Goal: Navigation & Orientation: Find specific page/section

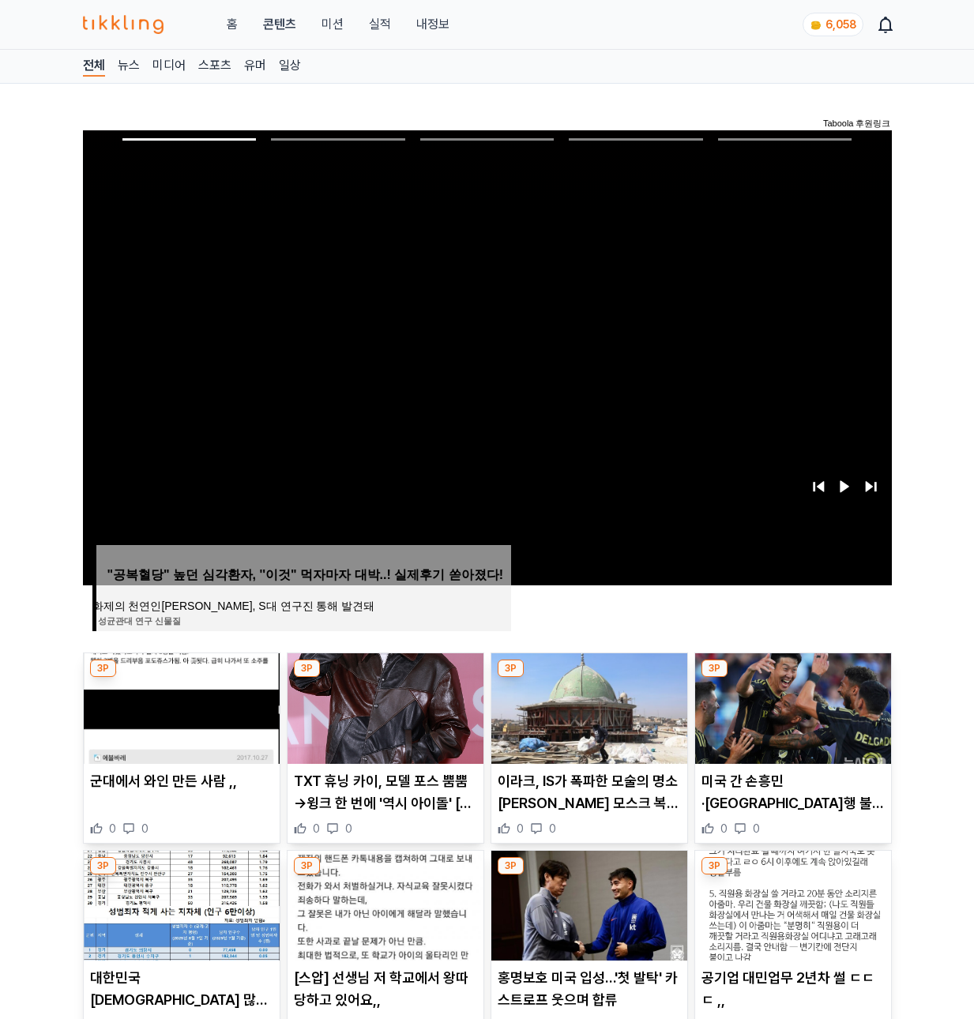
scroll to position [924, 0]
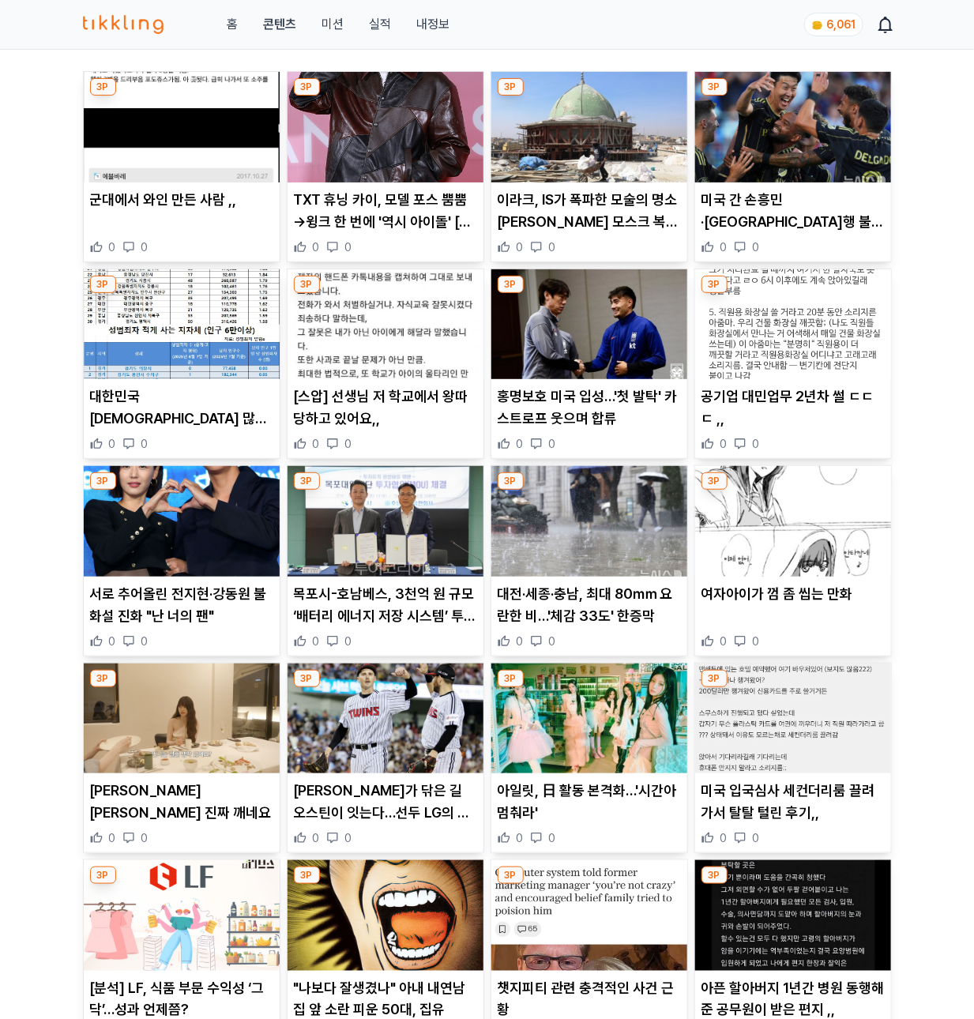
scroll to position [63, 0]
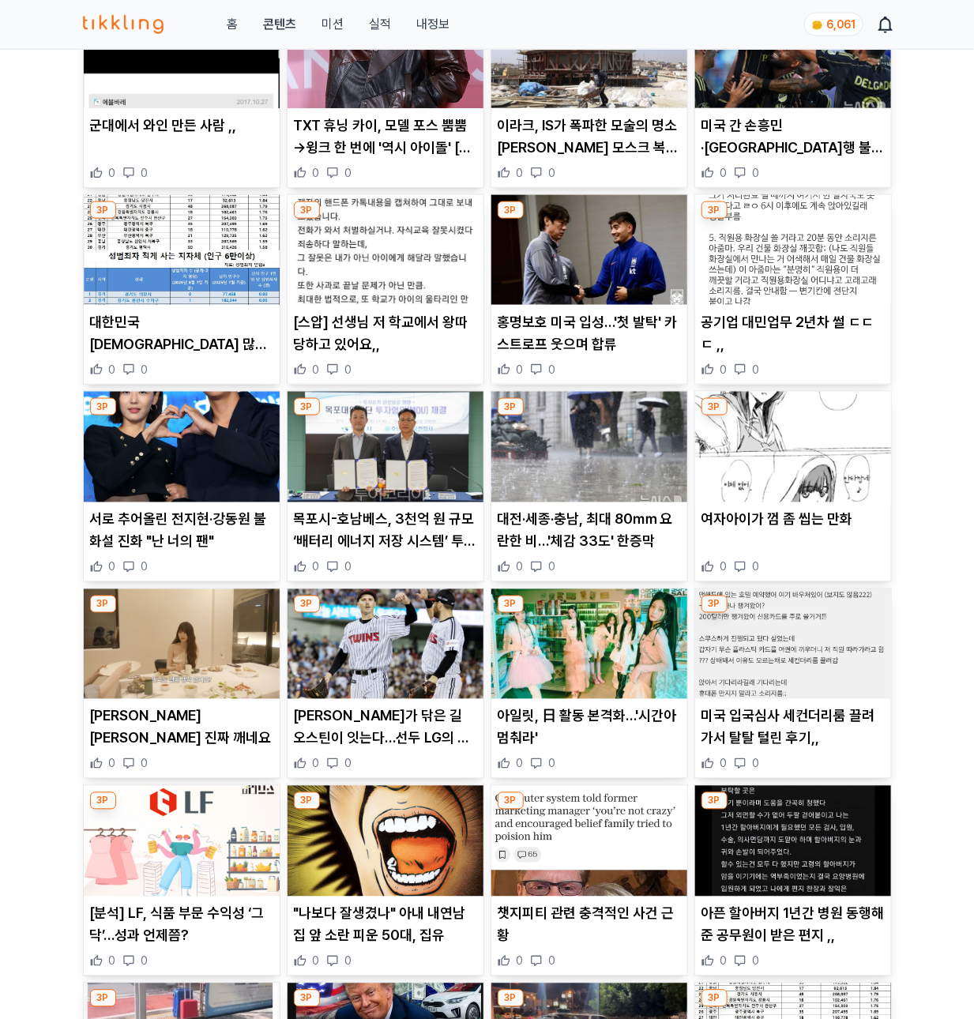
scroll to position [494, 0]
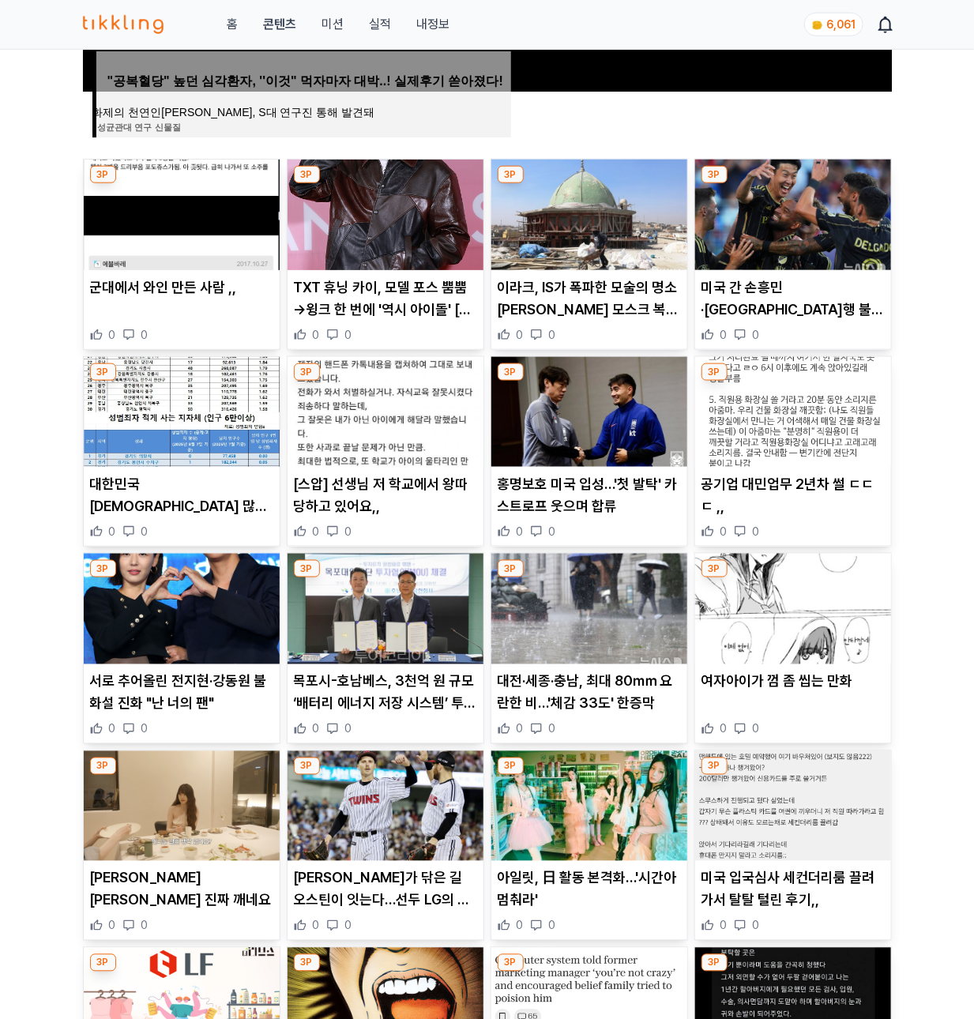
click at [242, 221] on img at bounding box center [182, 215] width 196 height 111
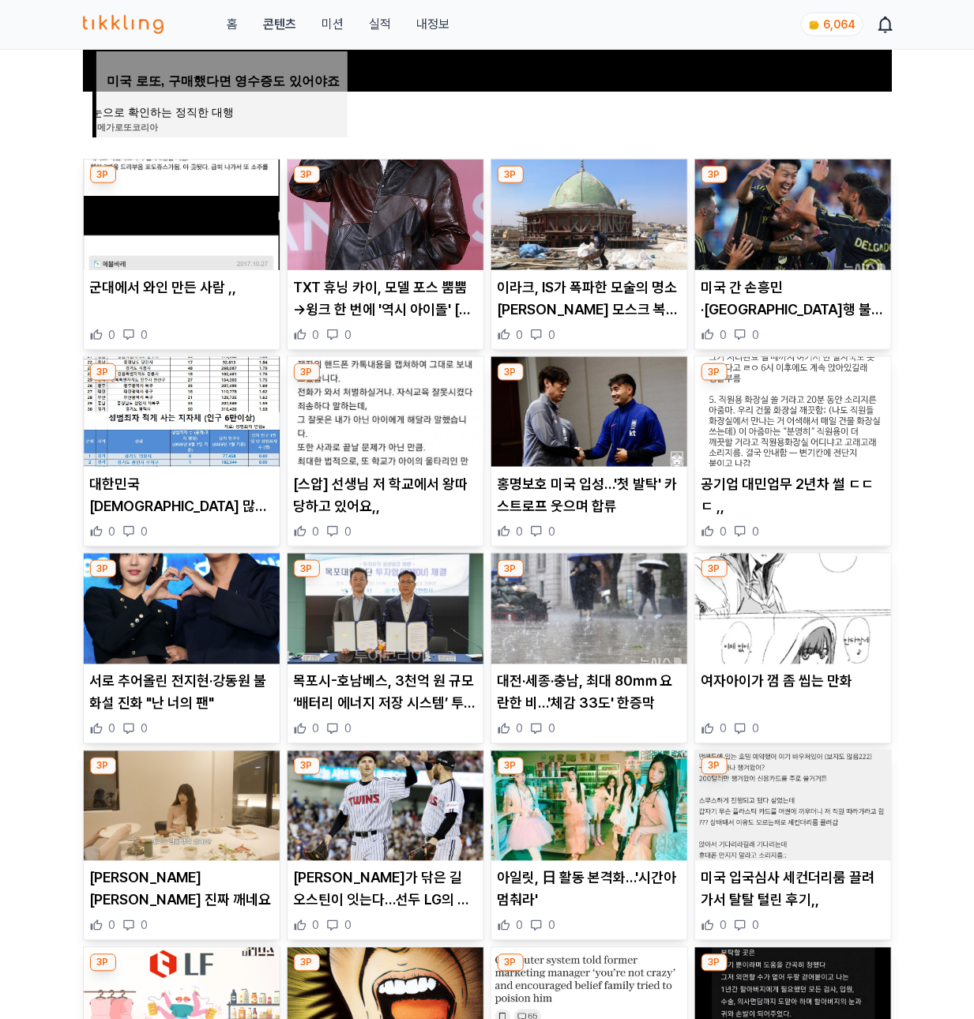
click at [365, 235] on img at bounding box center [385, 215] width 196 height 111
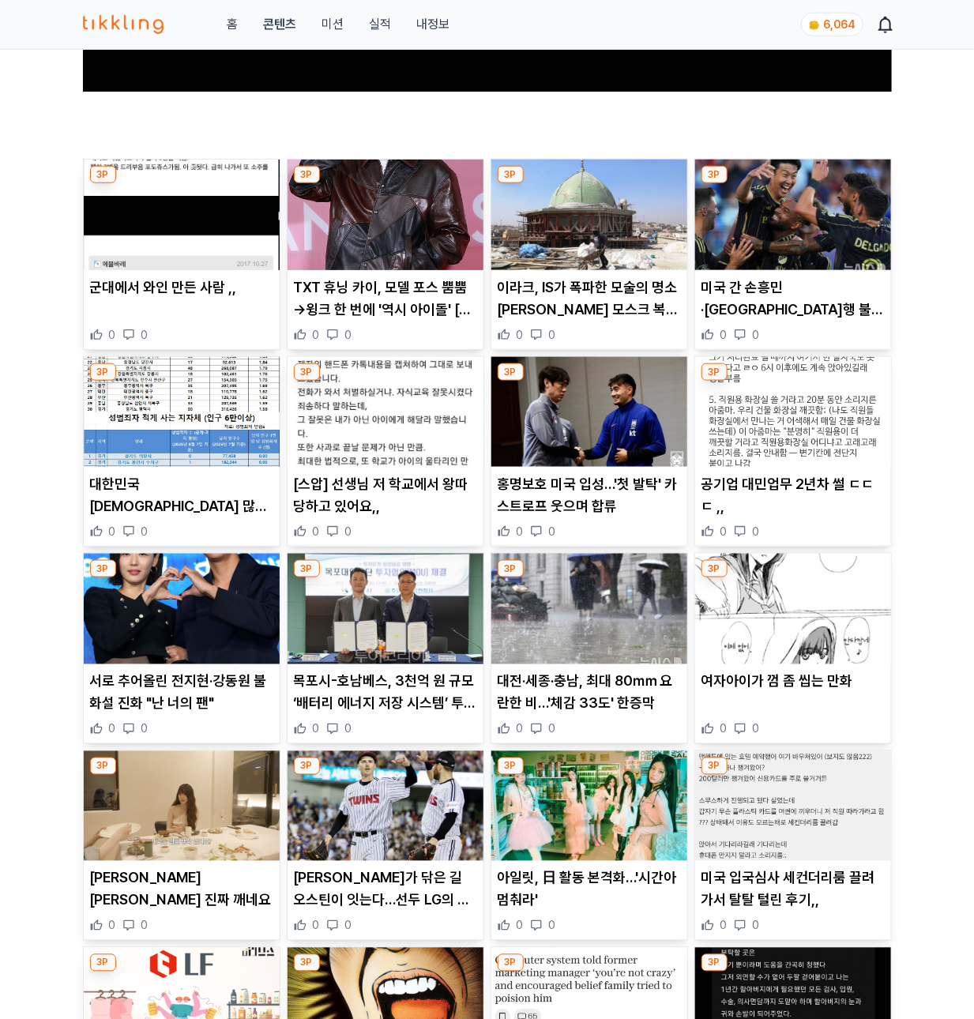
click at [557, 244] on img at bounding box center [589, 215] width 196 height 111
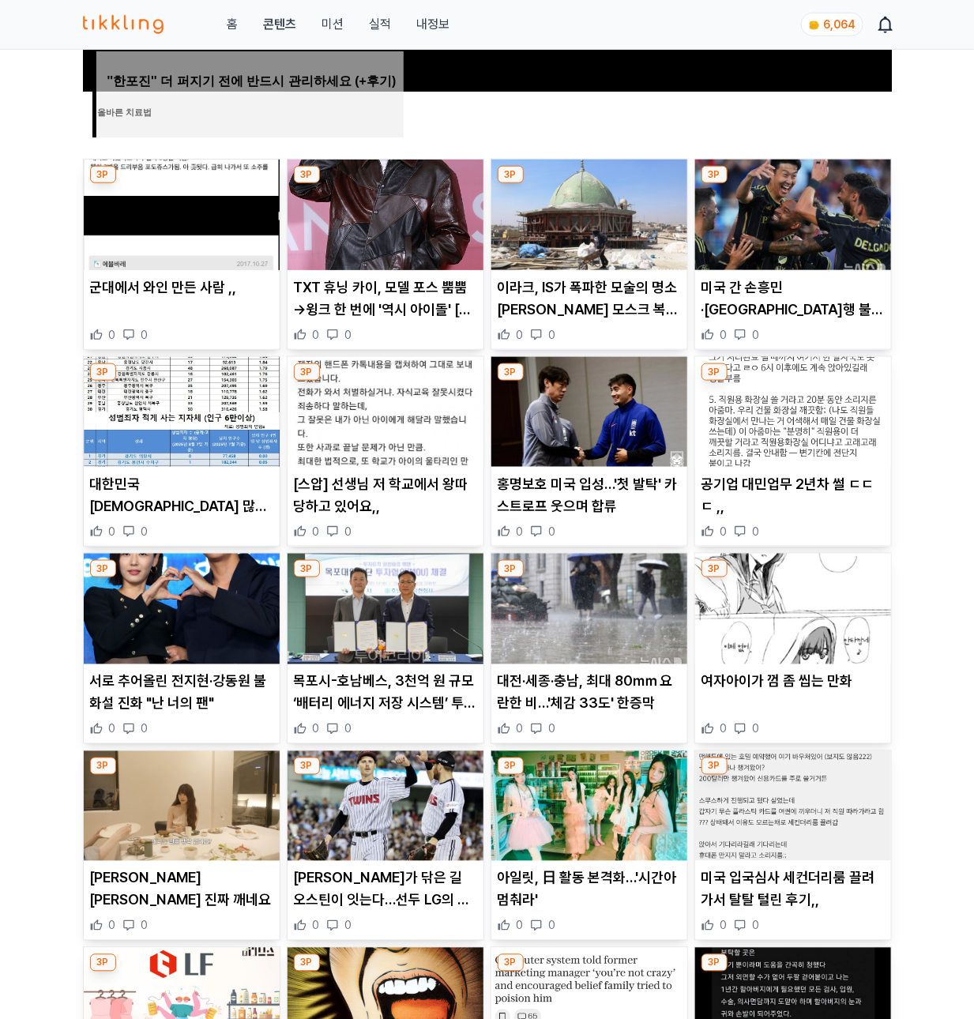
click at [832, 217] on img at bounding box center [793, 215] width 196 height 111
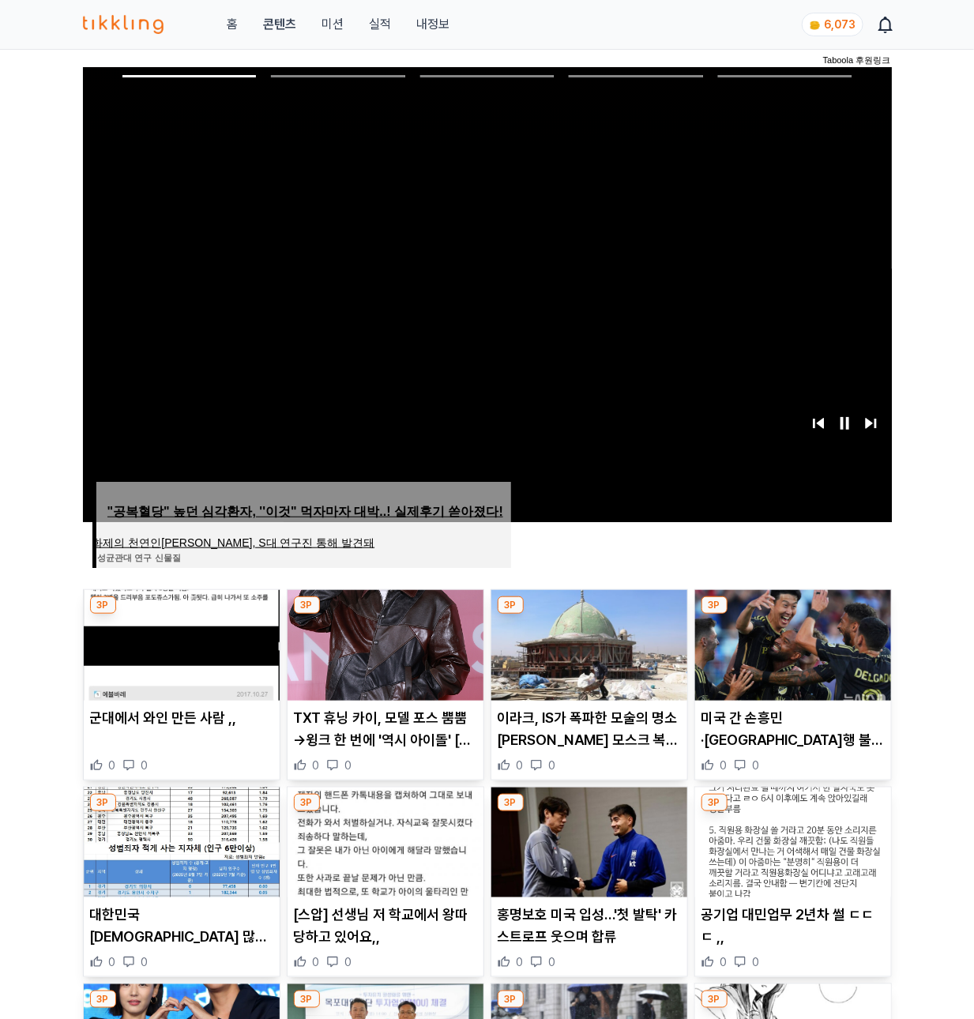
scroll to position [63, 0]
click at [229, 861] on img at bounding box center [182, 842] width 196 height 111
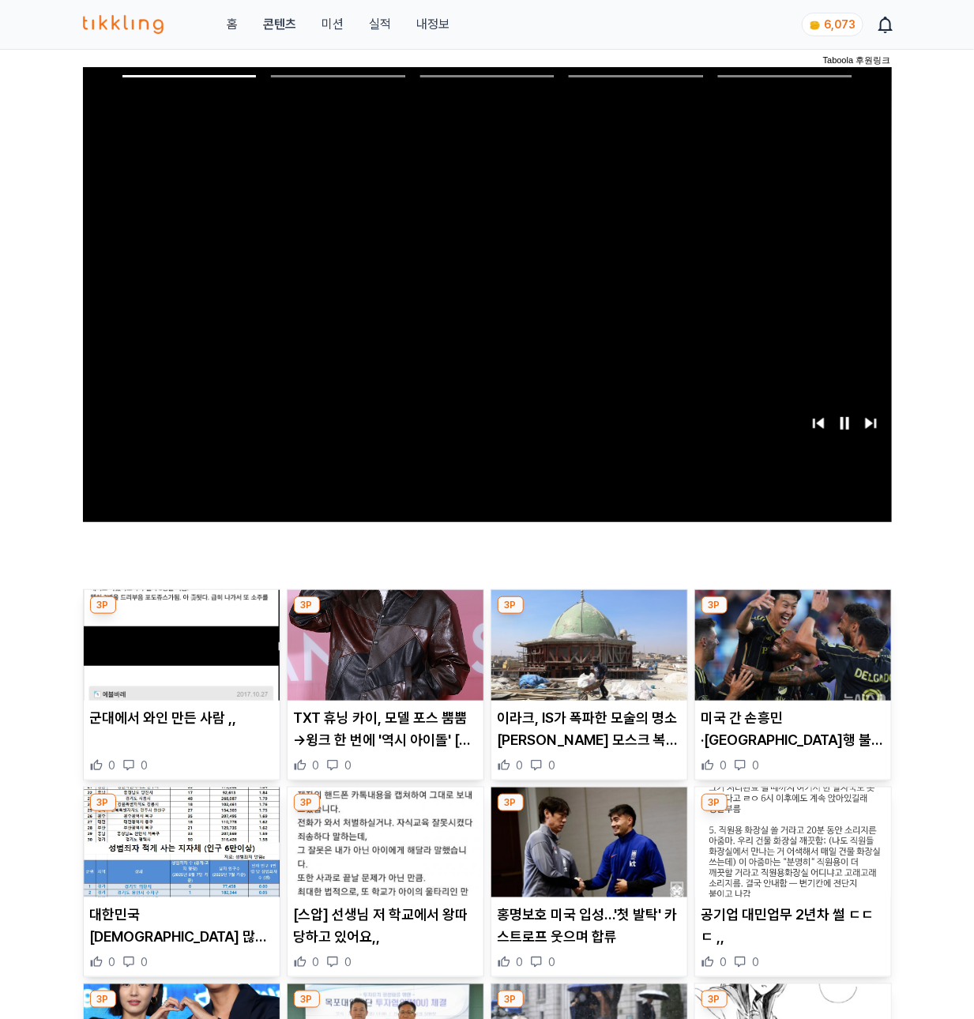
click at [380, 874] on img at bounding box center [385, 842] width 196 height 111
click at [644, 863] on img at bounding box center [589, 842] width 196 height 111
click at [749, 851] on img at bounding box center [793, 842] width 196 height 111
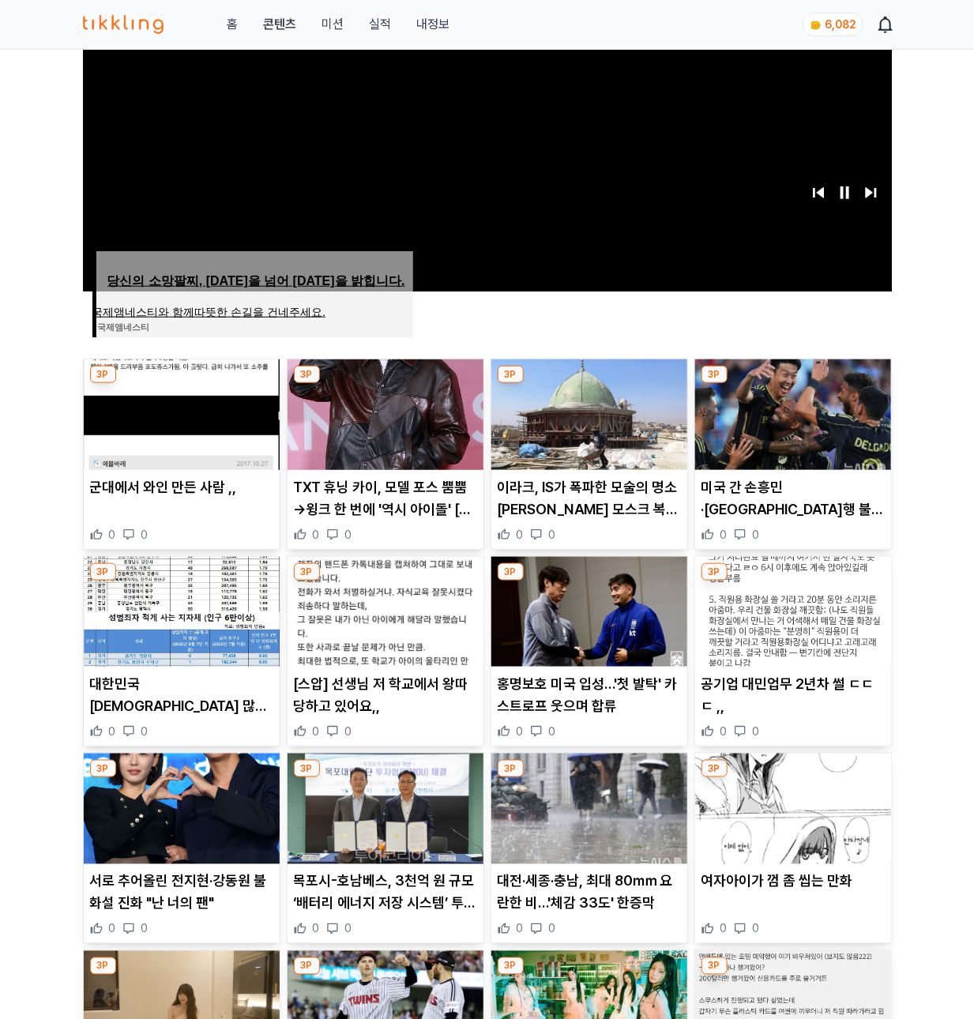
scroll to position [494, 0]
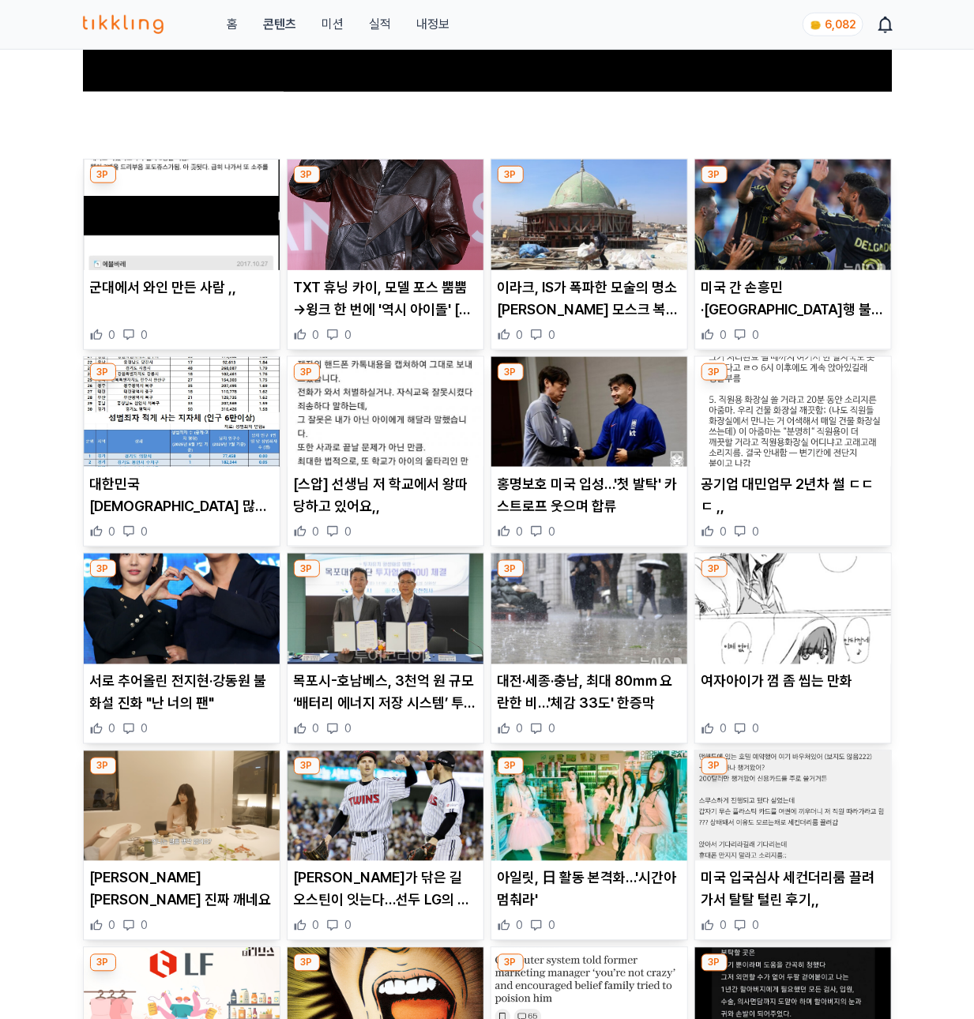
click at [565, 627] on img at bounding box center [589, 609] width 196 height 111
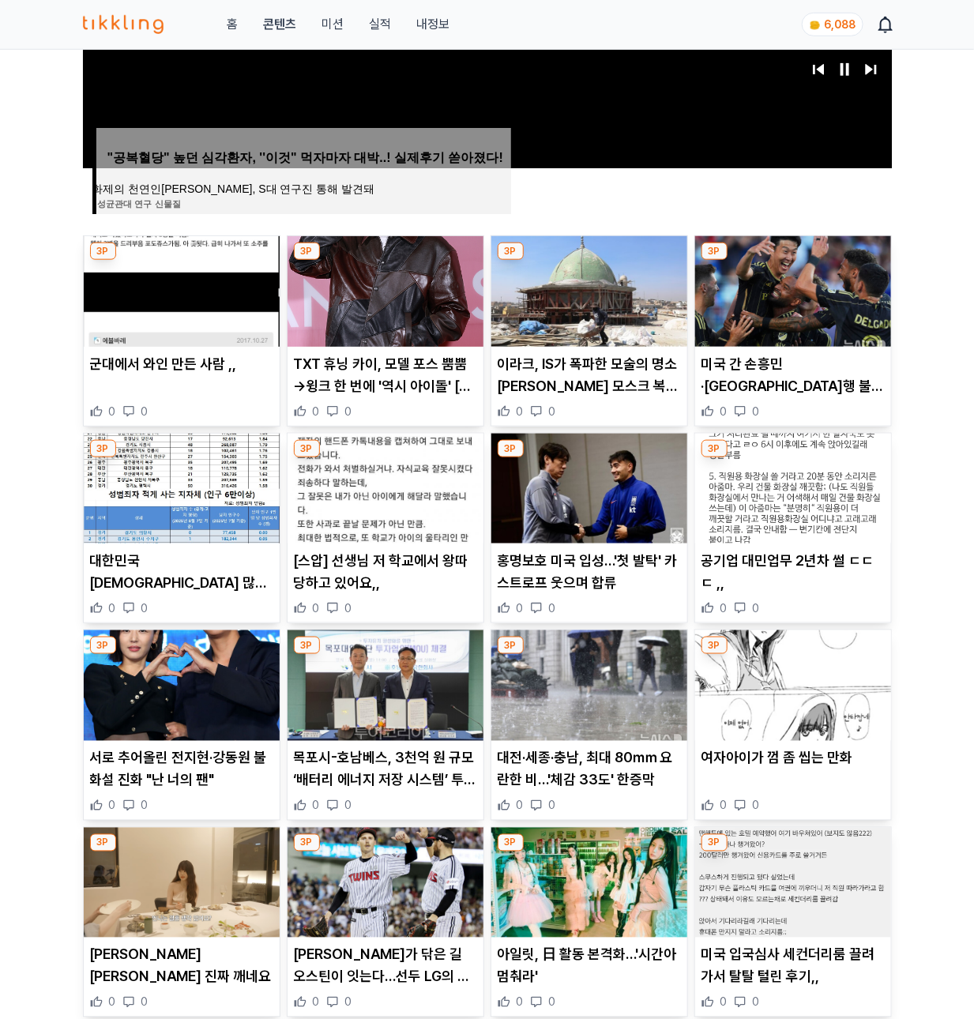
scroll to position [494, 0]
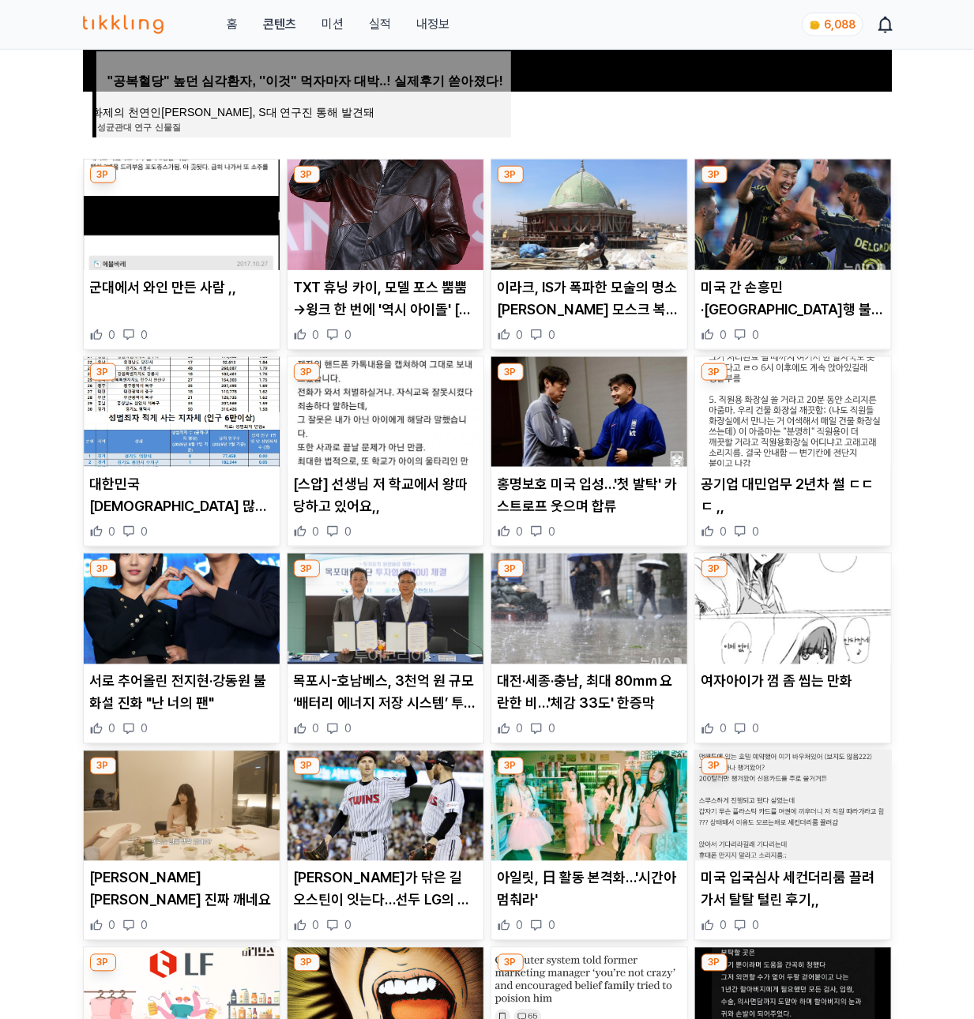
click at [809, 629] on img at bounding box center [793, 609] width 196 height 111
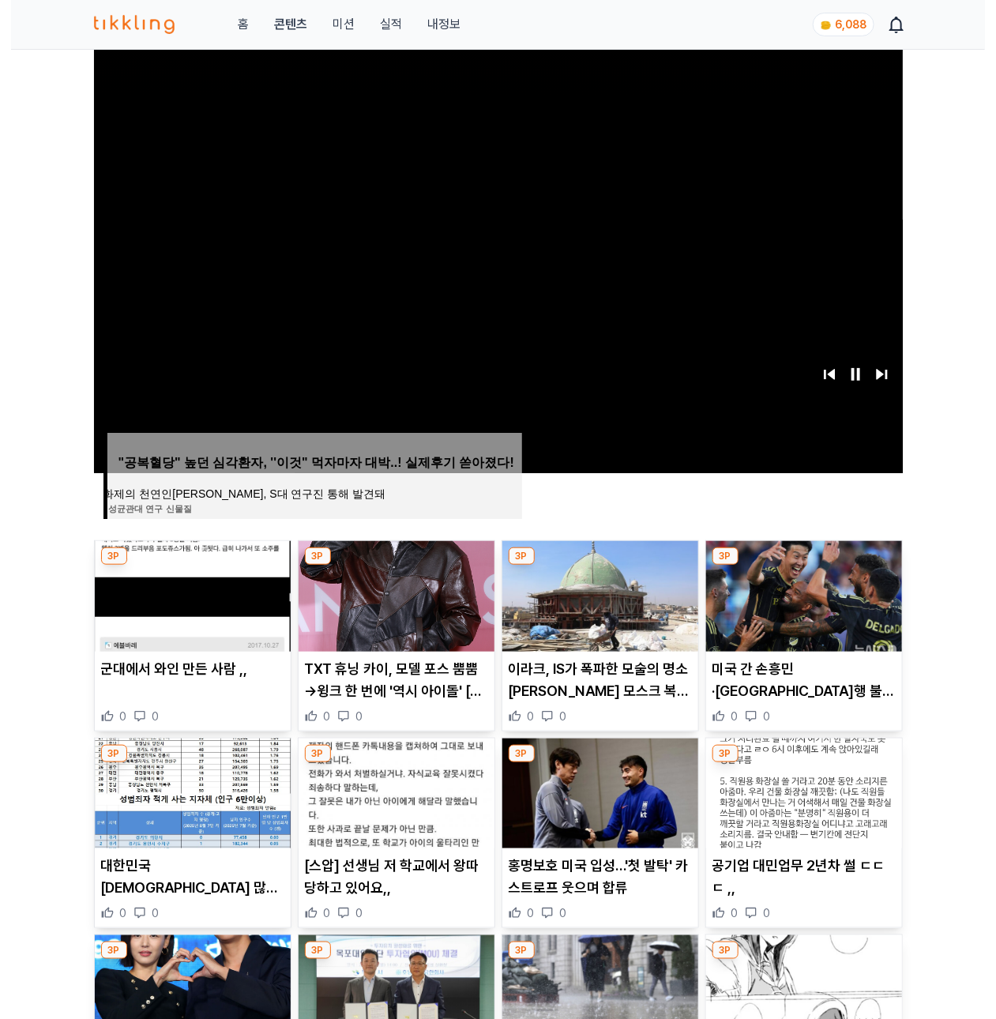
scroll to position [0, 0]
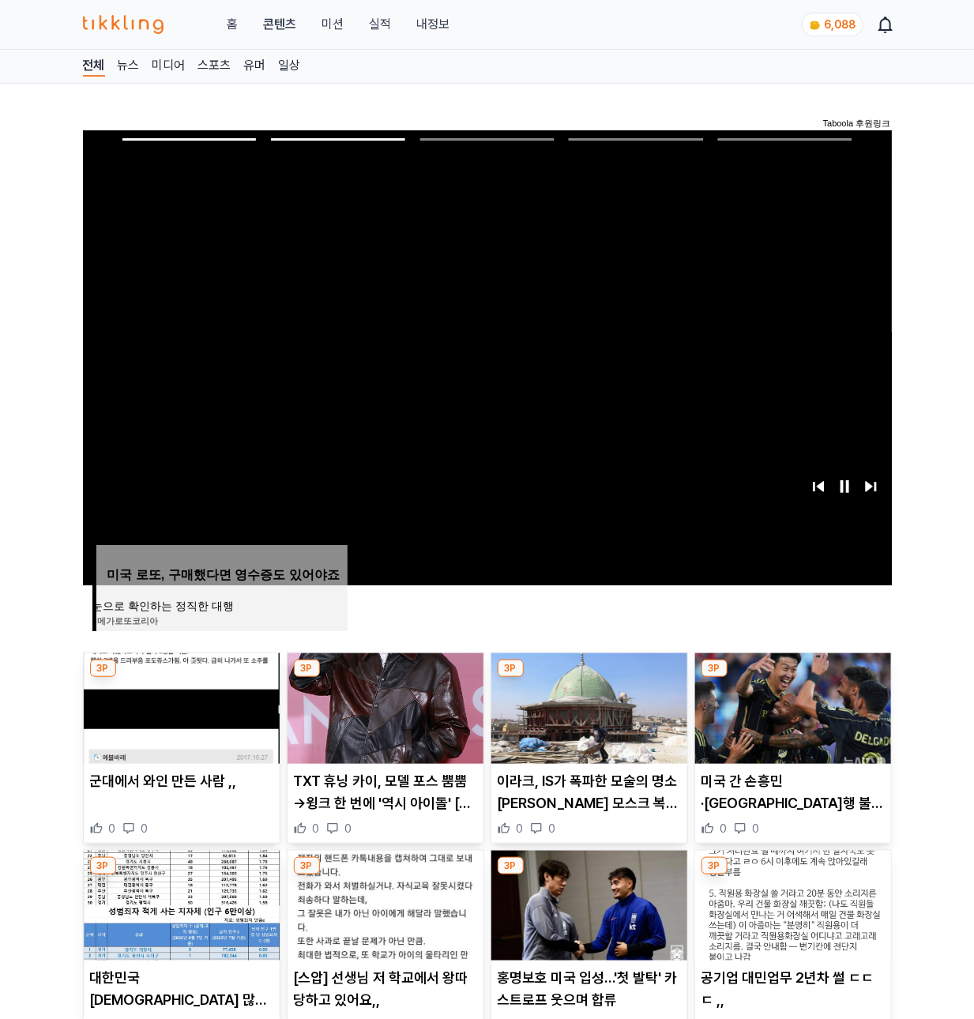
click at [433, 23] on link "내정보" at bounding box center [432, 24] width 33 height 19
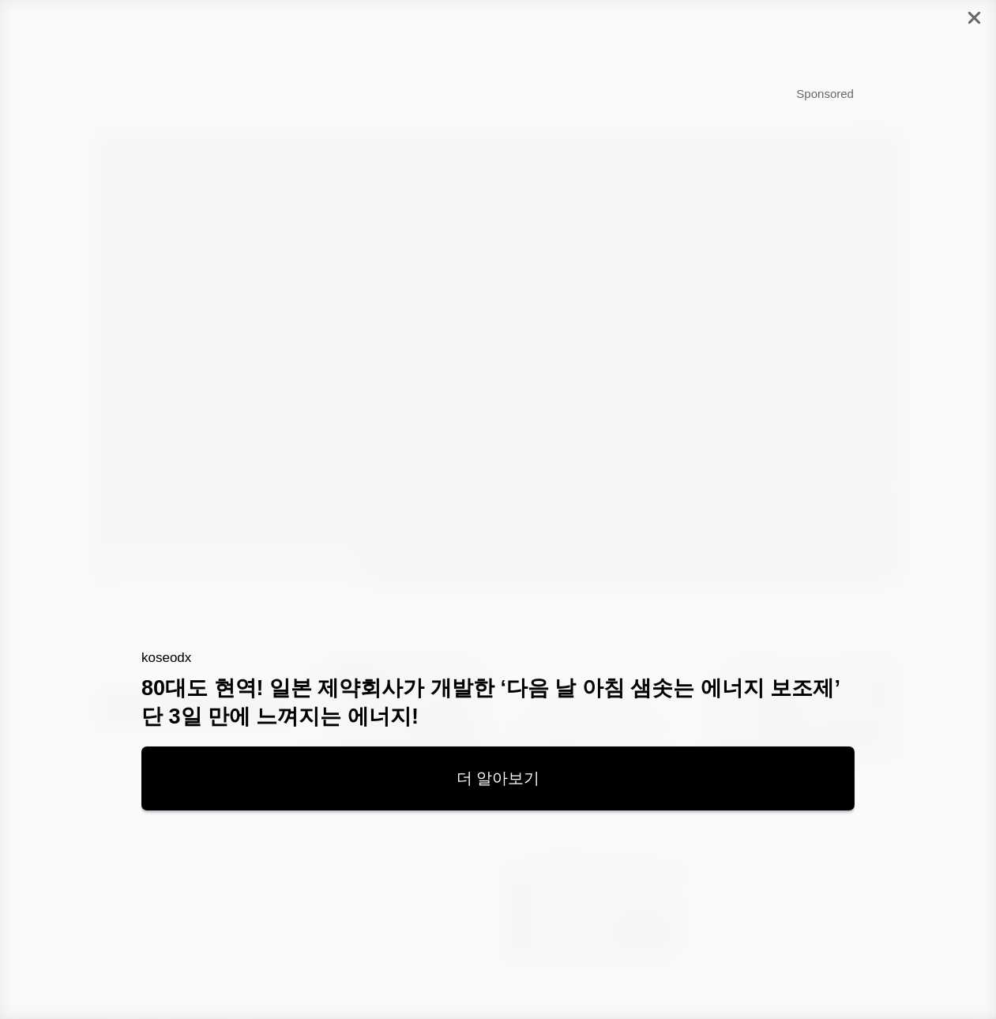
click at [965, 13] on div at bounding box center [973, 18] width 43 height 36
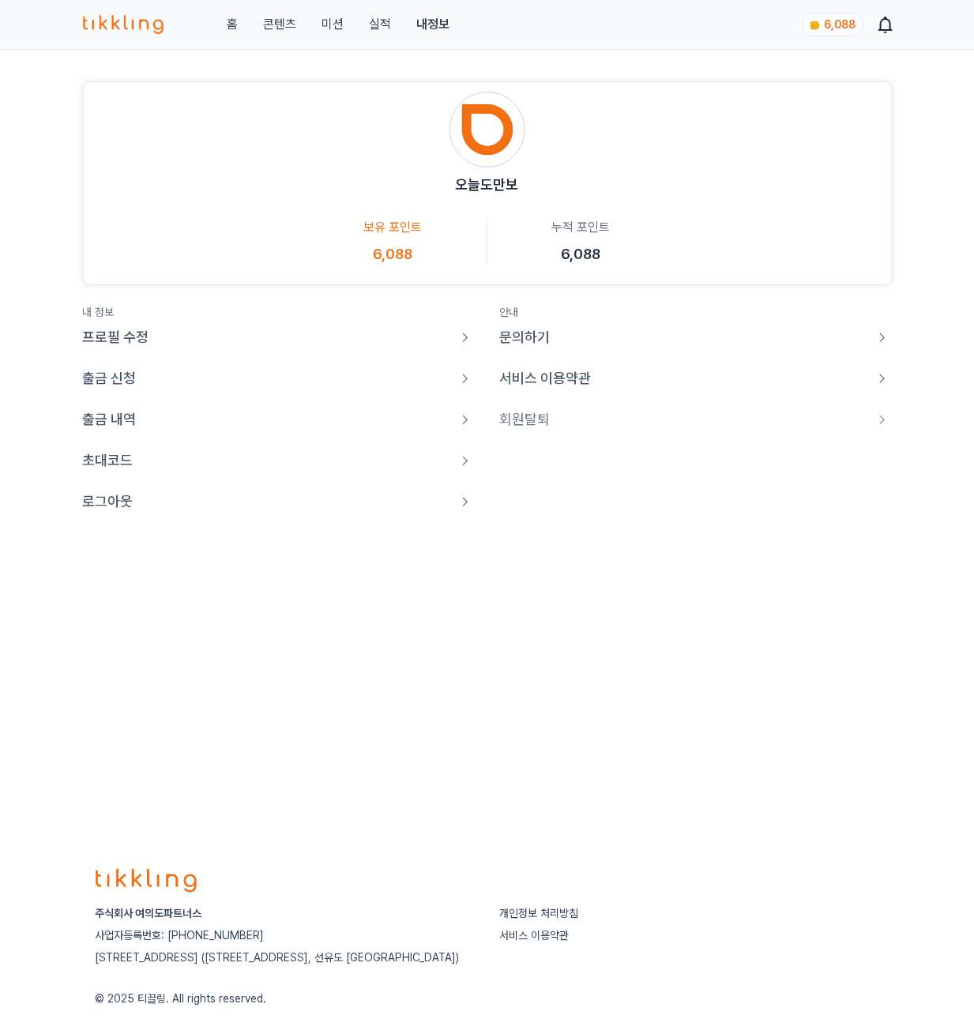
click at [136, 512] on link "로그아웃" at bounding box center [279, 501] width 392 height 22
